Goal: Communication & Community: Answer question/provide support

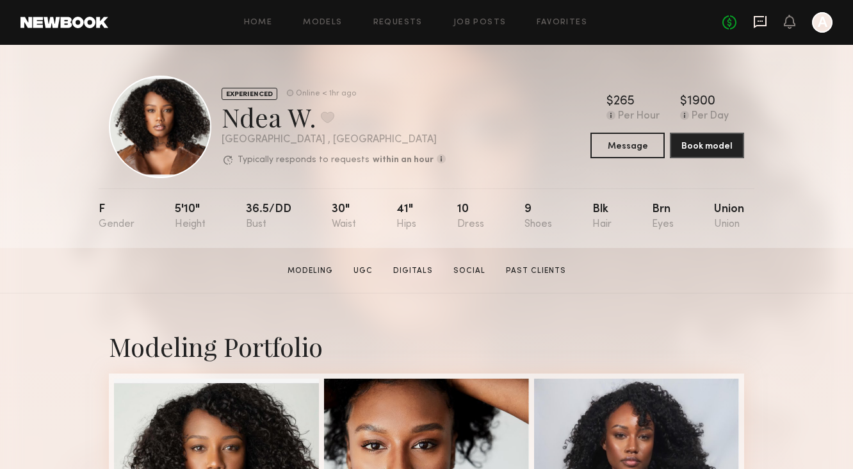
click at [755, 24] on icon at bounding box center [760, 22] width 14 height 14
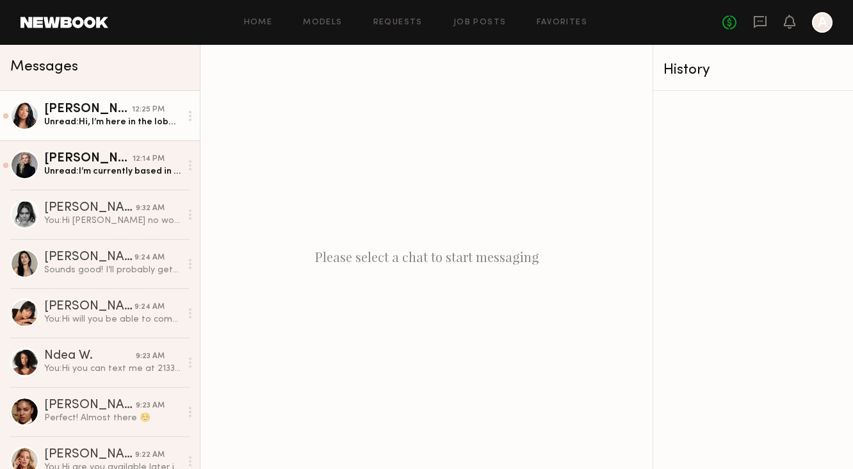
click at [115, 138] on link "Kia B. 12:25 PM Unread: Hi, I’m here in the lobby. I sent a text, my number is …" at bounding box center [100, 115] width 200 height 49
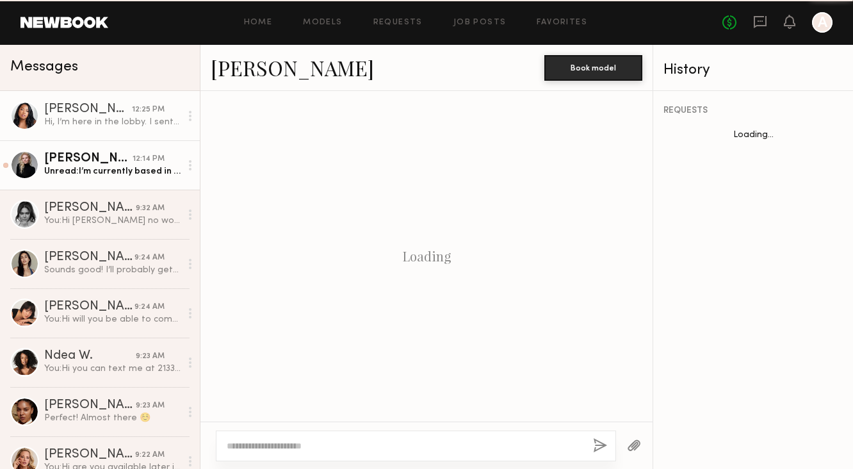
scroll to position [620, 0]
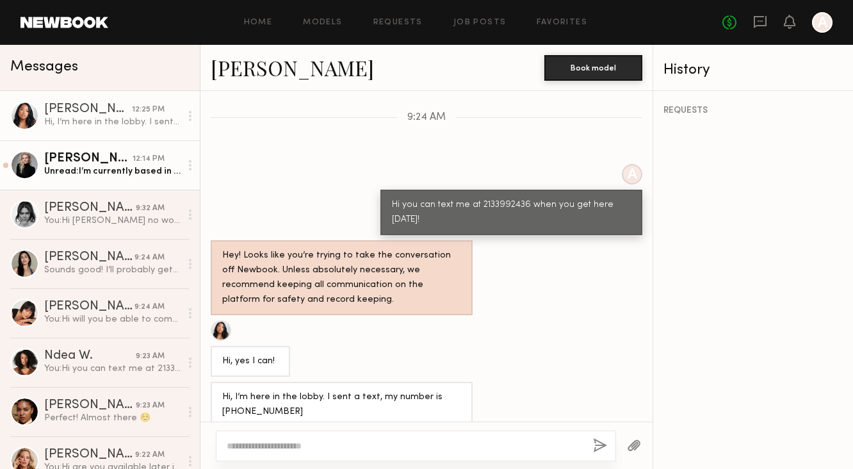
click at [122, 173] on div "Unread: I’m currently based in Las Vegas and usually drive in for confirmed wor…" at bounding box center [112, 171] width 136 height 12
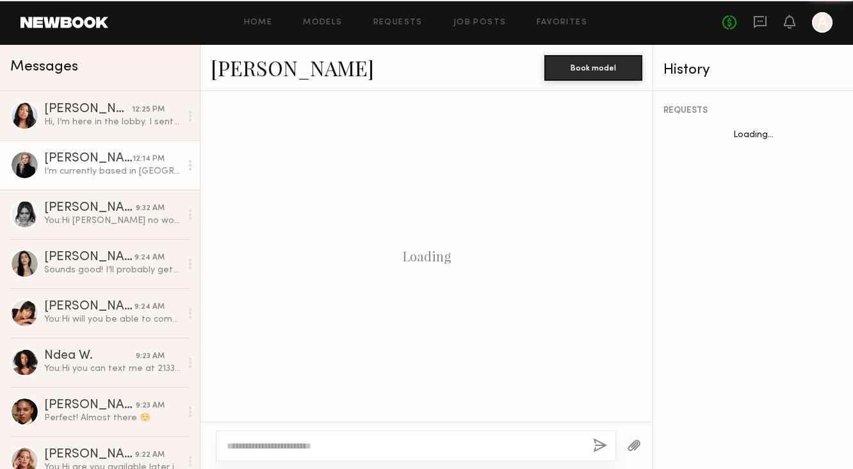
scroll to position [1873, 0]
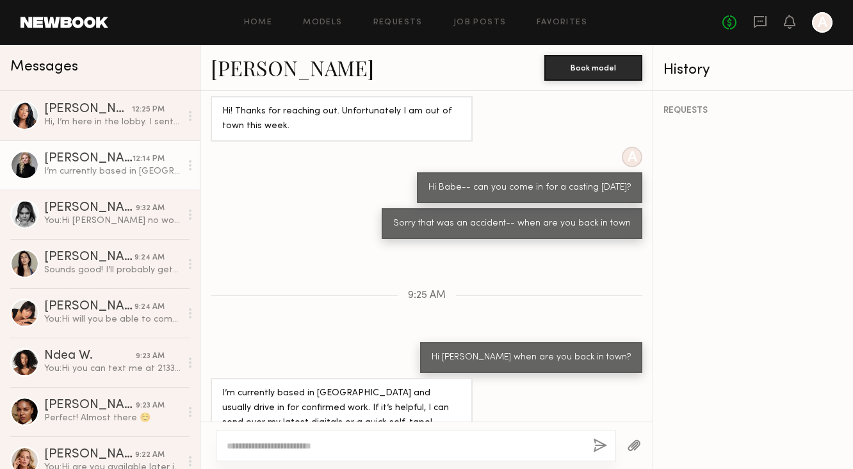
click at [260, 439] on textarea at bounding box center [405, 445] width 356 height 13
click at [232, 68] on link "[PERSON_NAME]" at bounding box center [292, 68] width 163 height 28
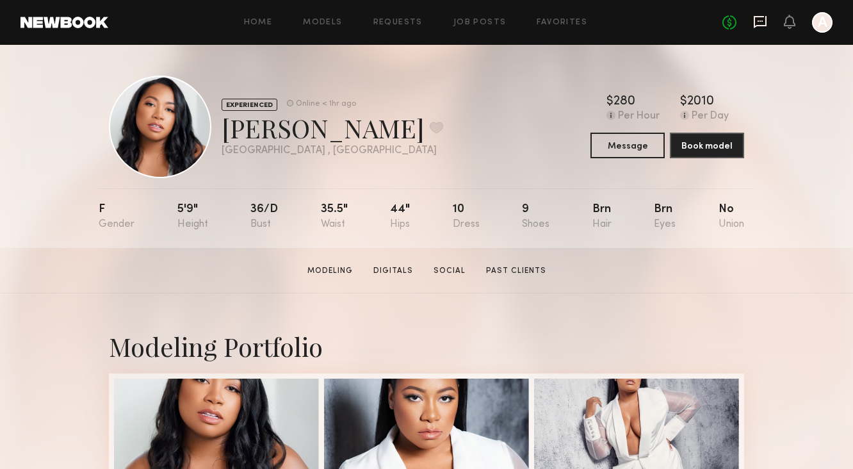
click at [764, 28] on icon at bounding box center [760, 22] width 14 height 14
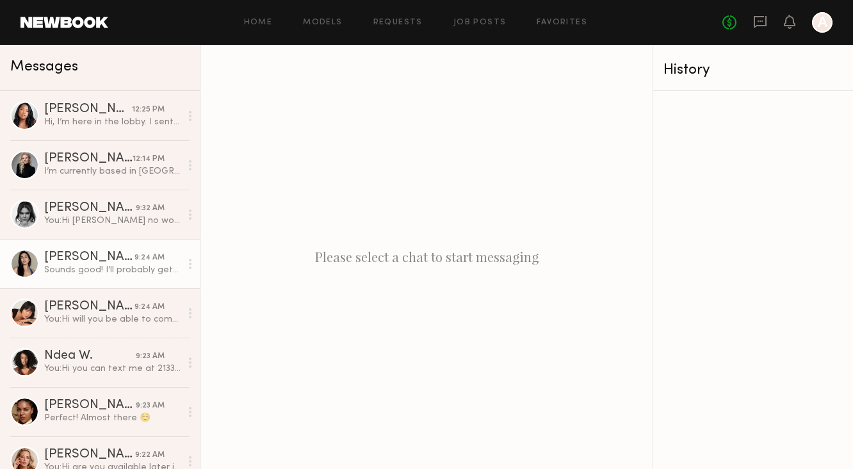
click at [103, 273] on div "Sounds good! I’ll probably get there a little bit after noon :)" at bounding box center [112, 270] width 136 height 12
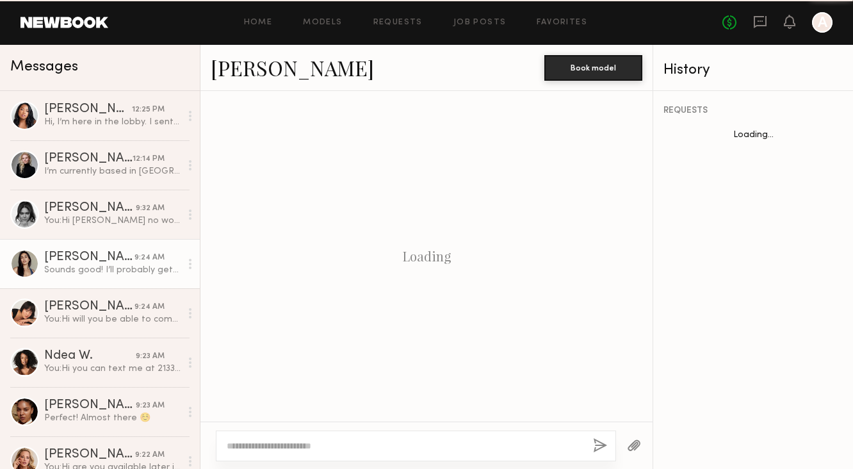
scroll to position [895, 0]
